Goal: Transaction & Acquisition: Download file/media

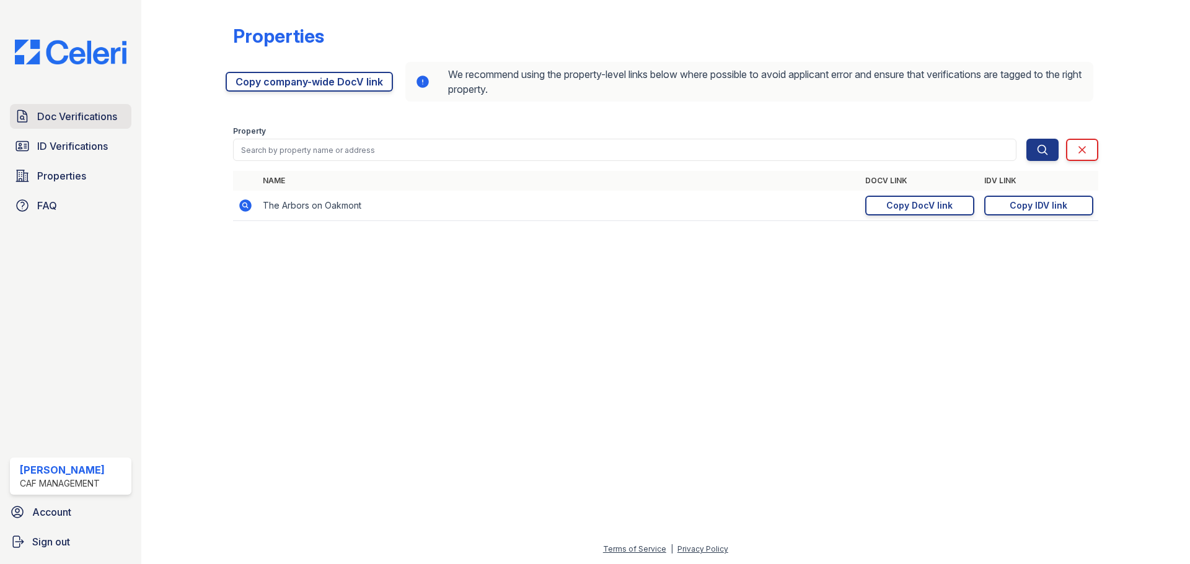
drag, startPoint x: 0, startPoint y: 0, endPoint x: 61, endPoint y: 118, distance: 132.7
click at [61, 118] on span "Doc Verifications" at bounding box center [77, 116] width 80 height 15
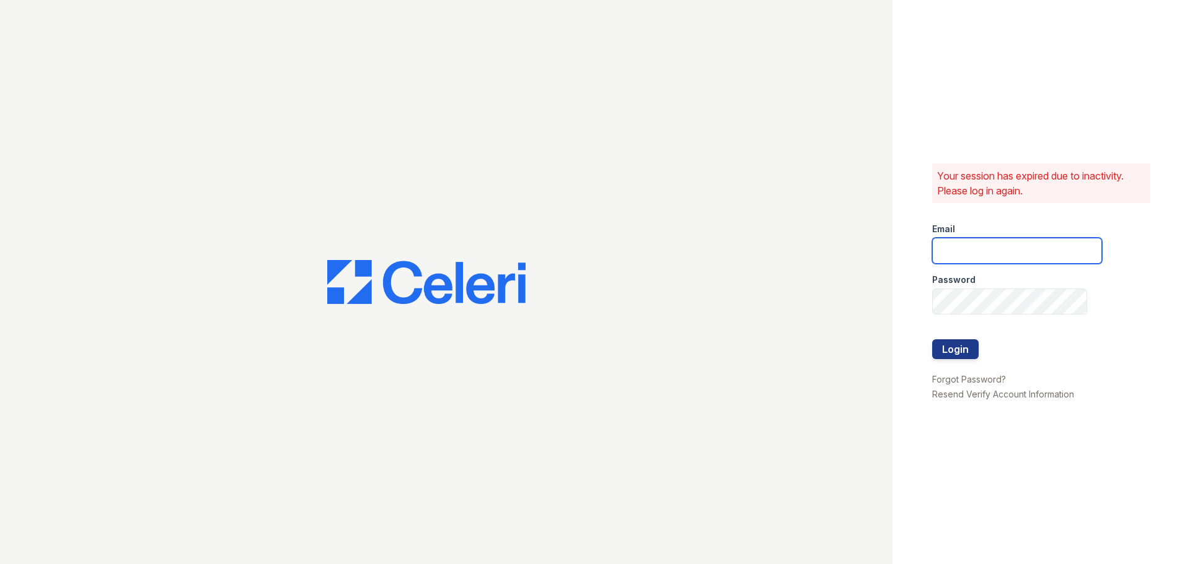
type input "[EMAIL_ADDRESS][DOMAIN_NAME]"
click at [965, 350] on button "Login" at bounding box center [955, 350] width 46 height 20
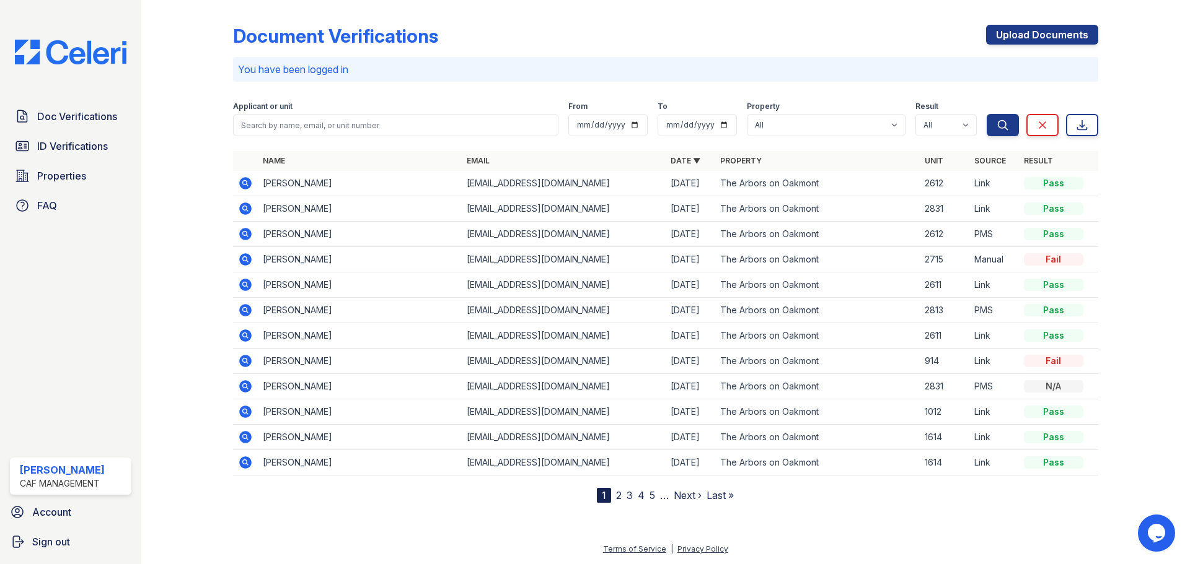
click at [245, 179] on icon at bounding box center [245, 183] width 12 height 12
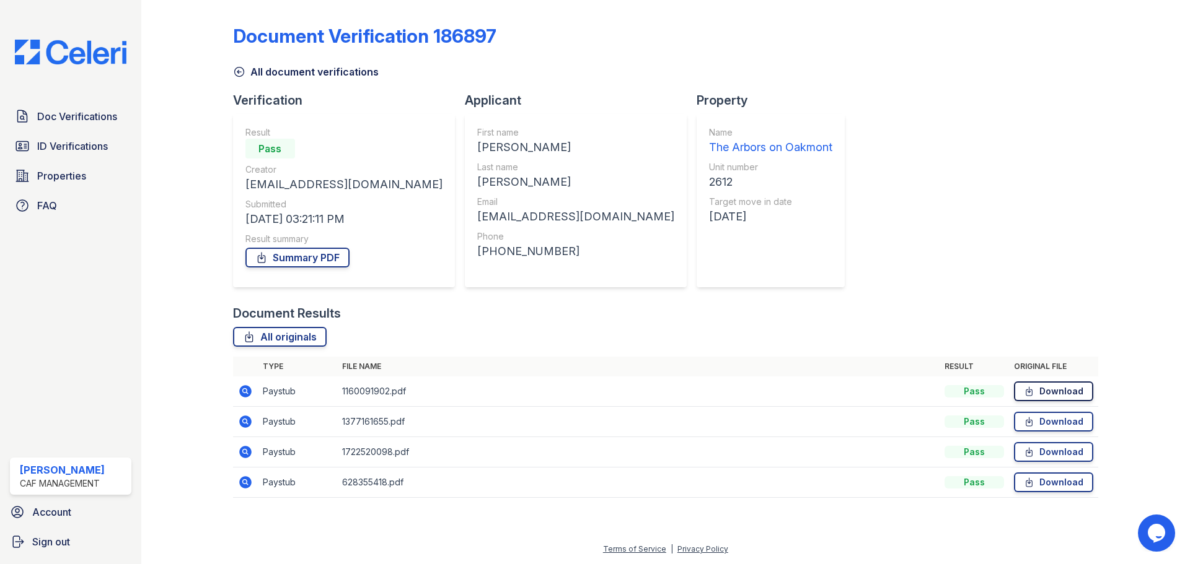
click at [1074, 392] on link "Download" at bounding box center [1053, 392] width 79 height 20
click at [1043, 395] on link "Download" at bounding box center [1053, 392] width 79 height 20
click at [1059, 392] on link "Download" at bounding box center [1053, 392] width 79 height 20
click at [1054, 427] on link "Download" at bounding box center [1053, 422] width 79 height 20
click at [1040, 453] on link "Download" at bounding box center [1053, 452] width 79 height 20
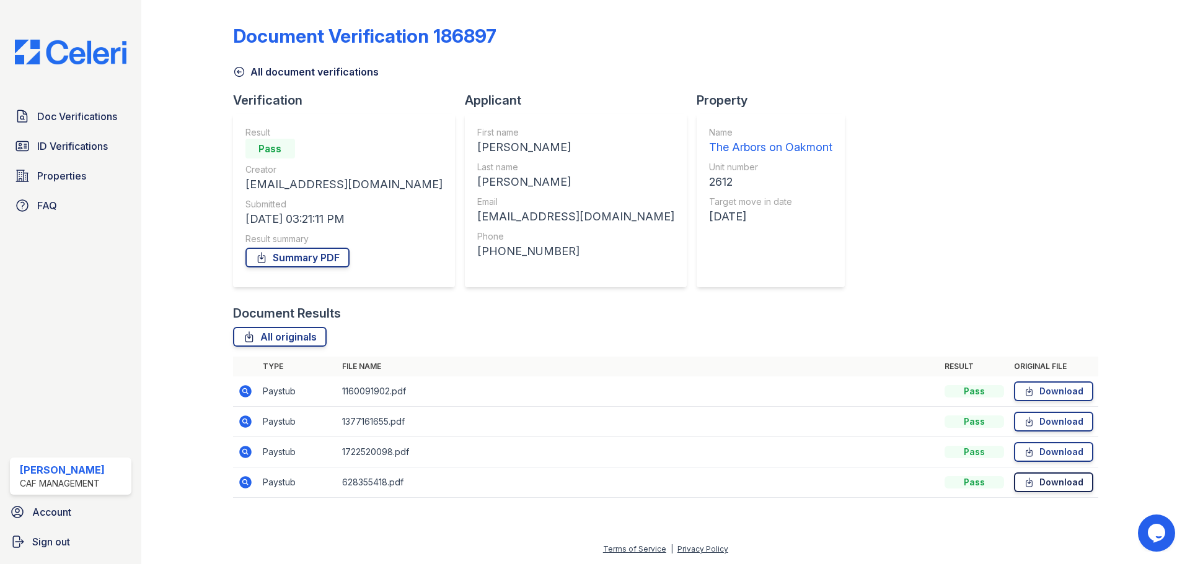
click at [1049, 482] on link "Download" at bounding box center [1053, 483] width 79 height 20
